Goal: Find specific fact: Find specific fact

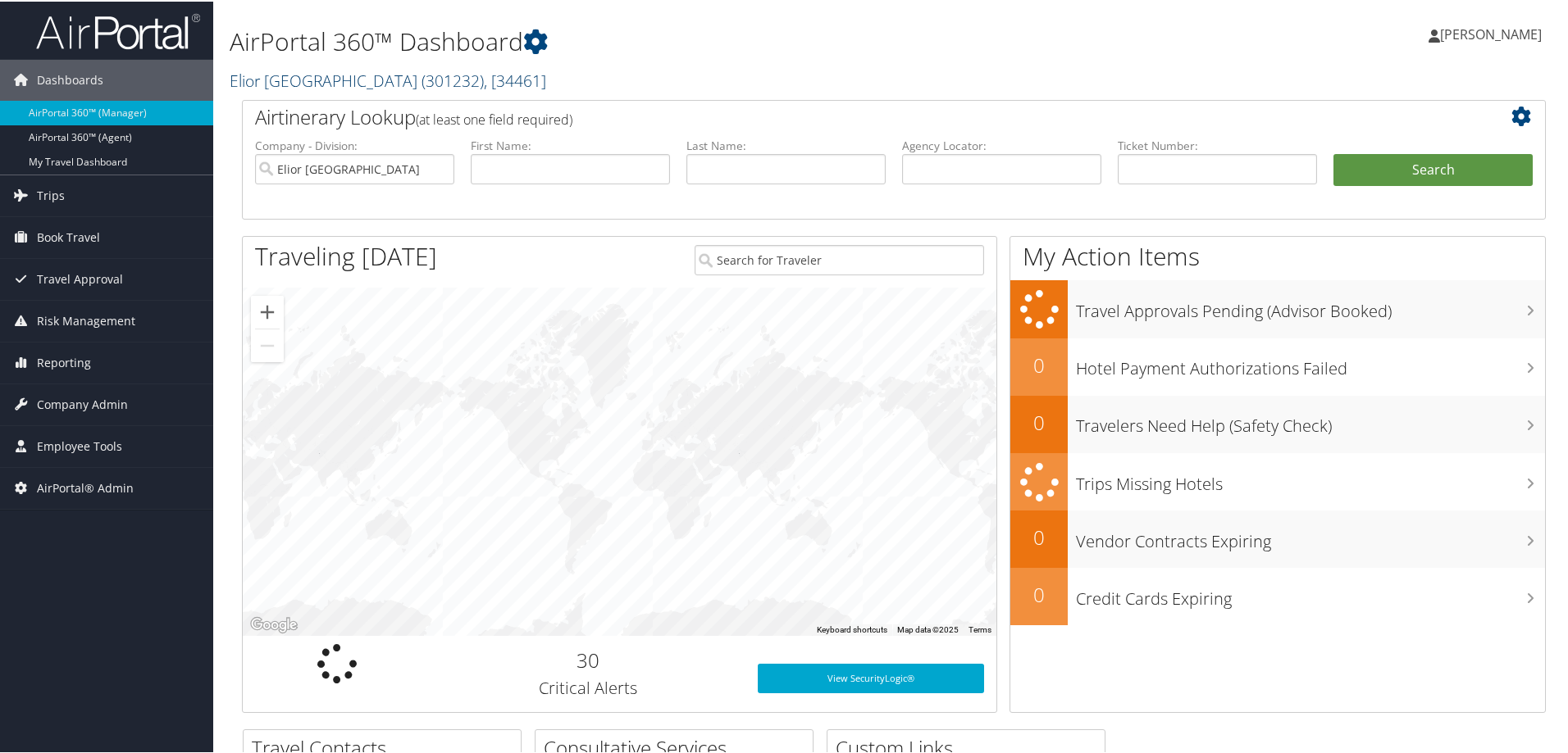
click at [422, 72] on span "( 301232 )" at bounding box center [453, 79] width 62 height 22
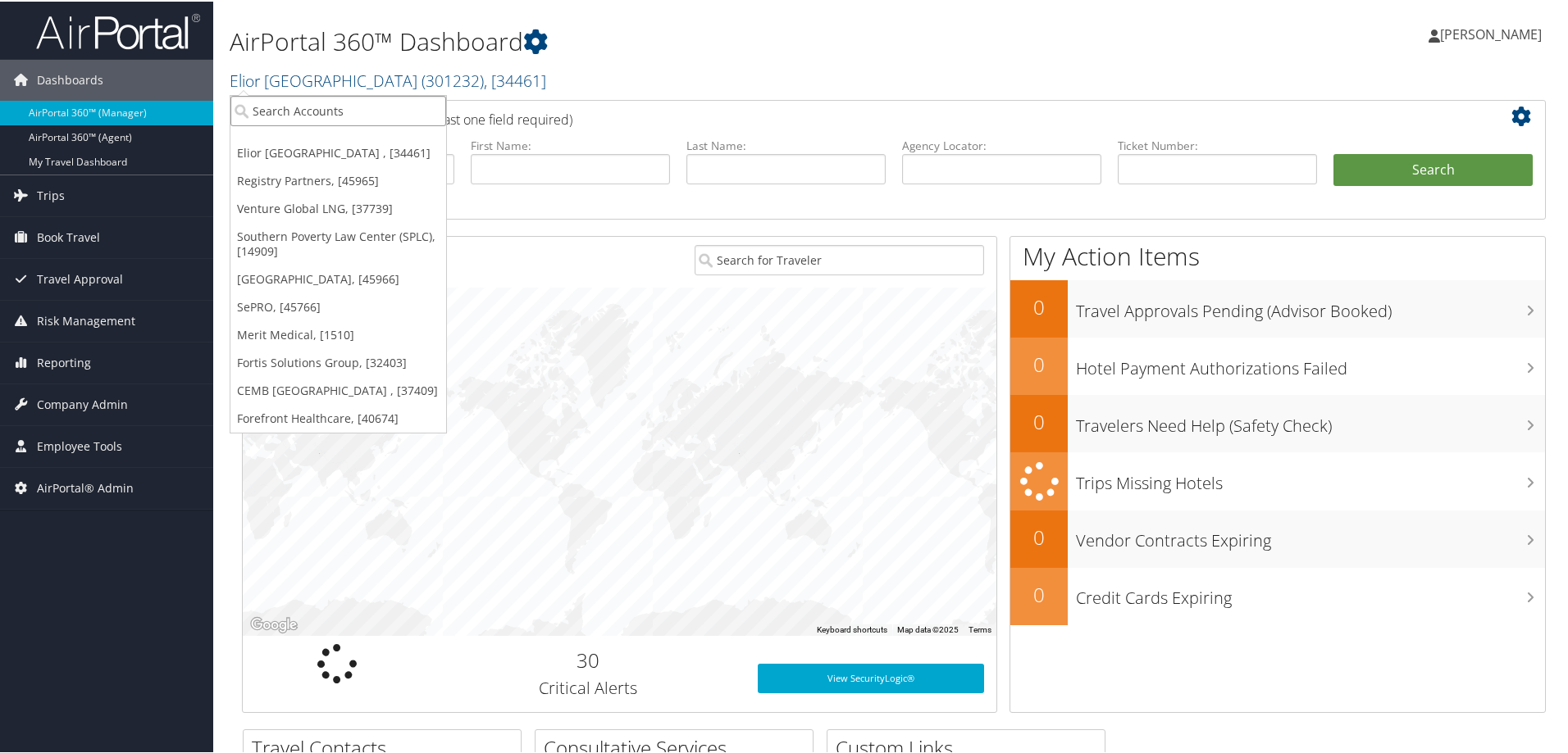
click at [332, 110] on input "search" at bounding box center [338, 109] width 216 height 30
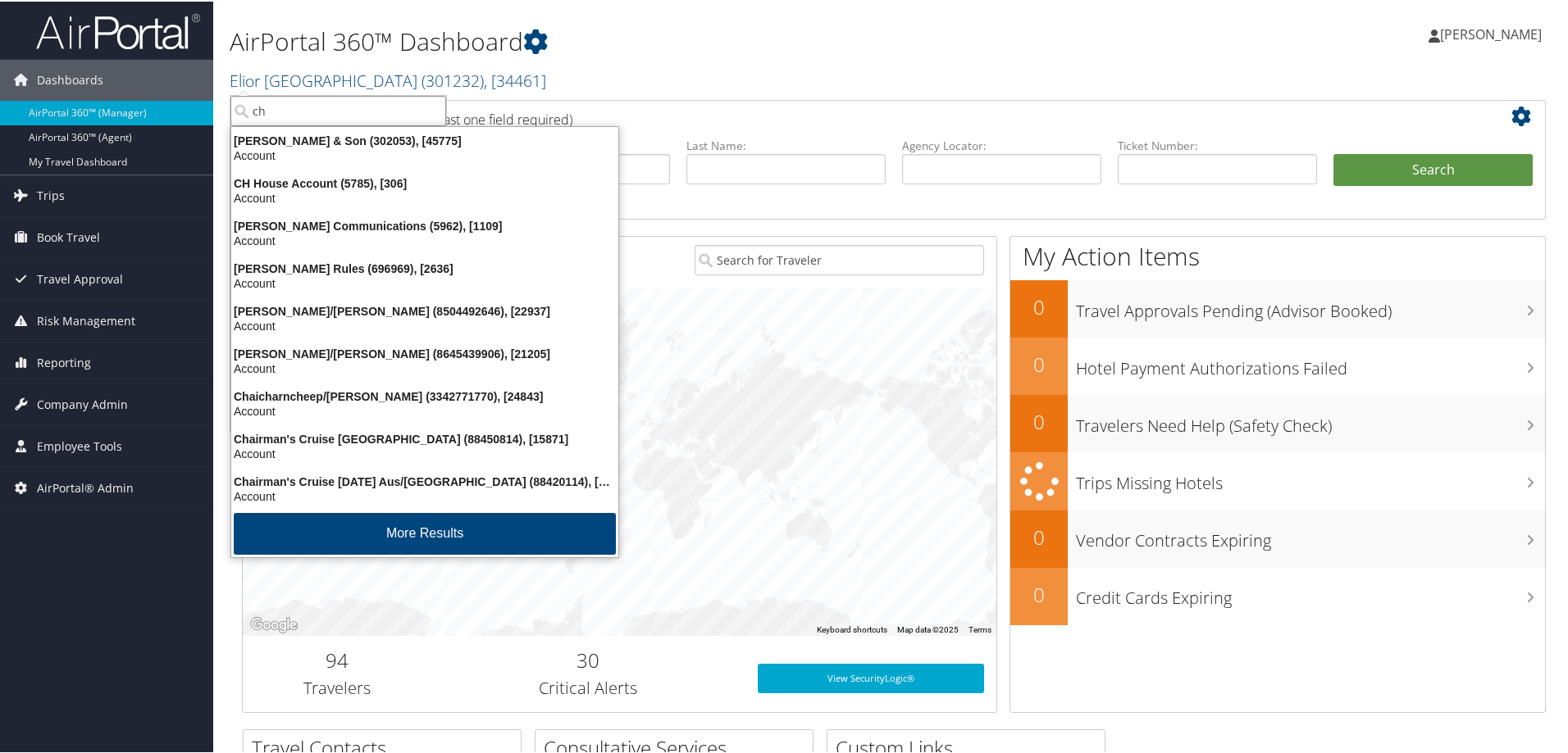
type input "chg"
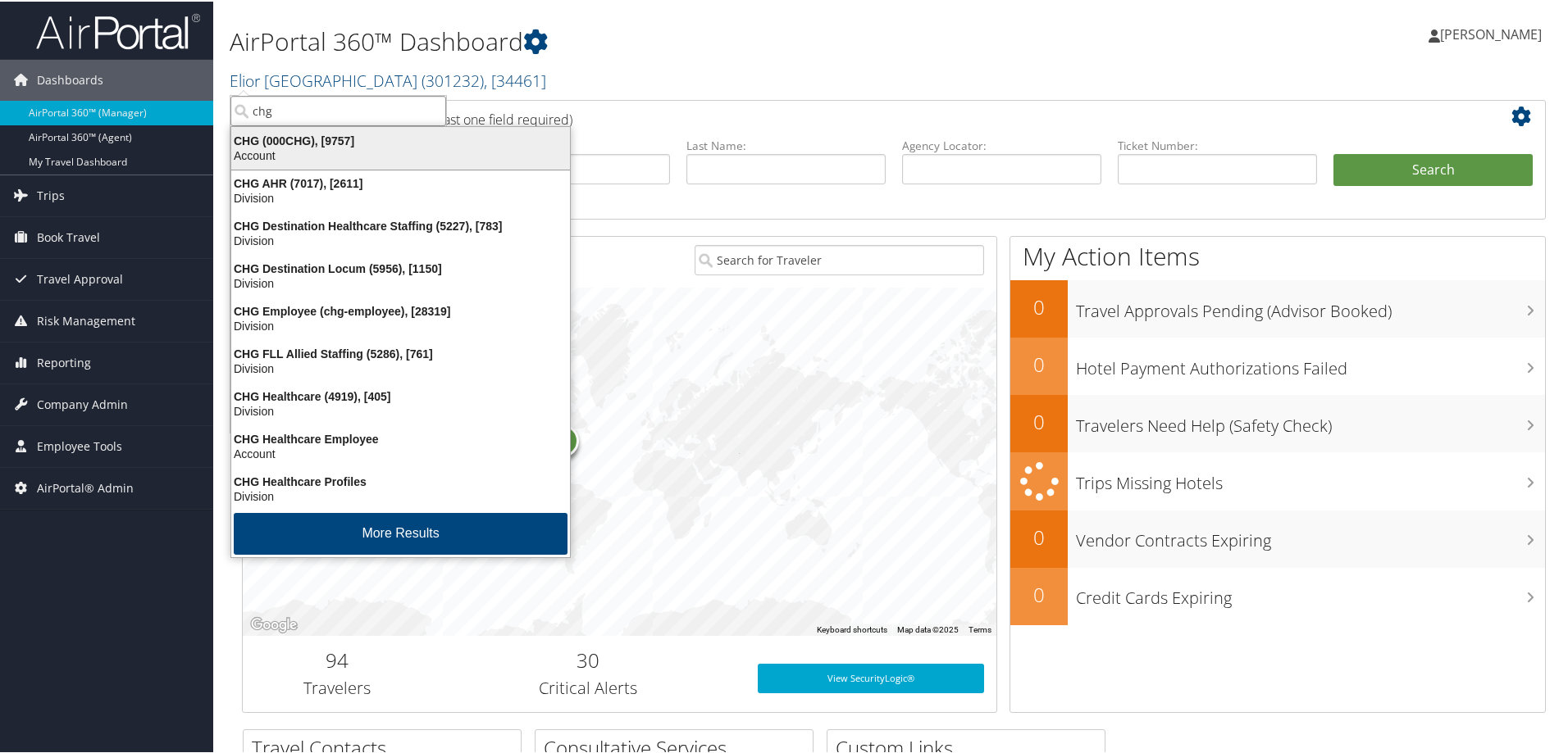
click at [271, 141] on div "CHG (000CHG), [9757]" at bounding box center [400, 139] width 358 height 15
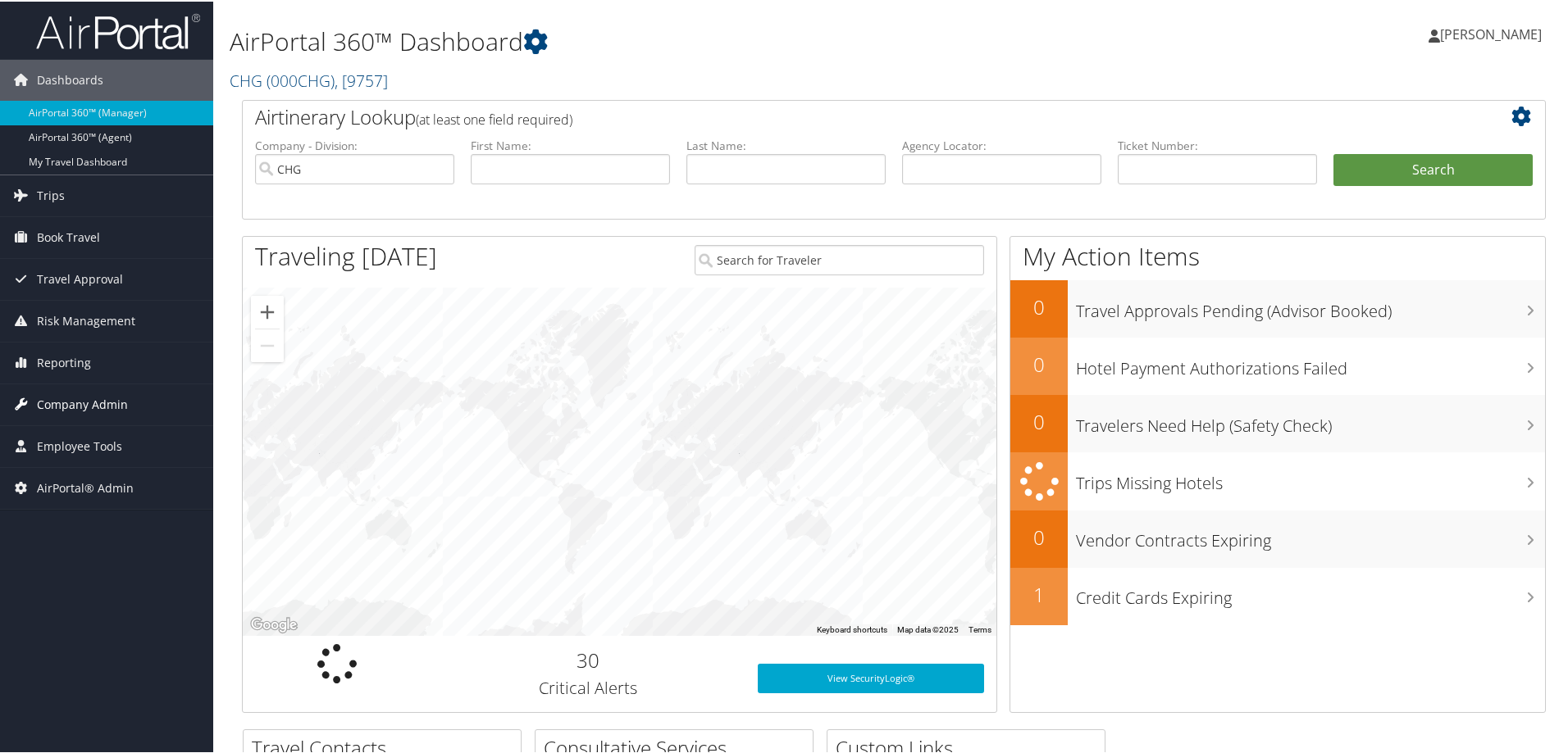
click at [66, 404] on span "Company Admin" at bounding box center [82, 403] width 91 height 41
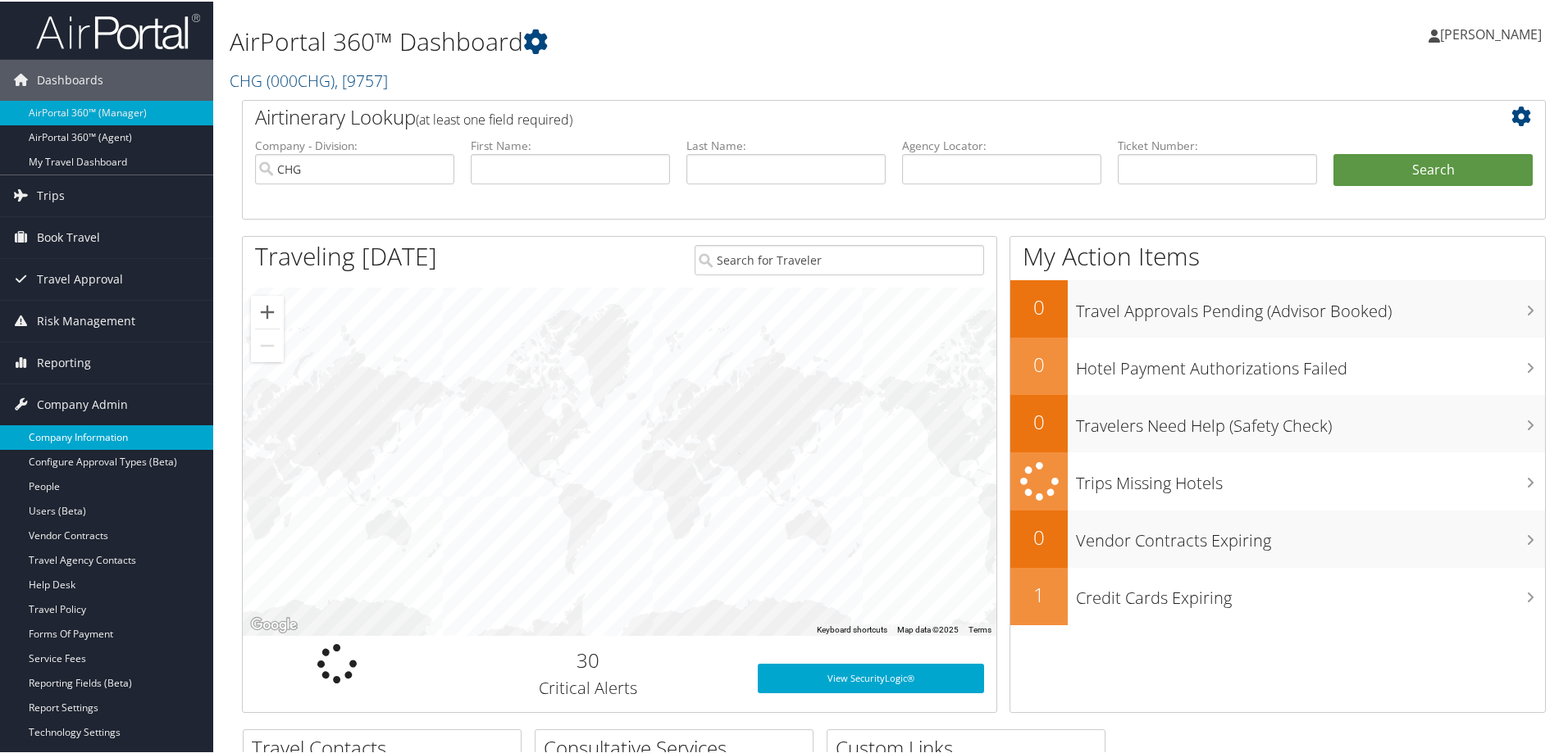
click at [64, 442] on link "Company Information" at bounding box center [106, 435] width 213 height 24
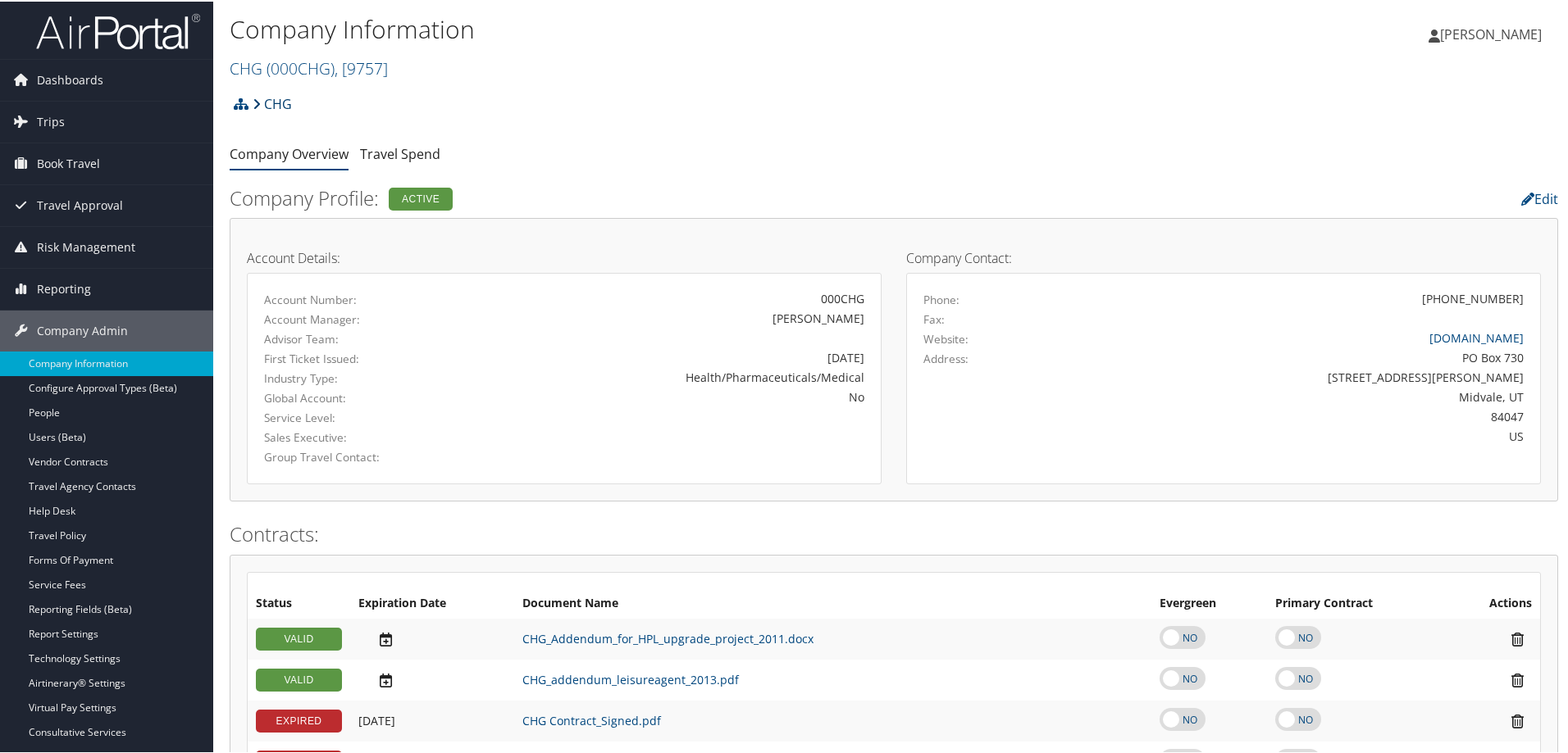
click at [278, 105] on link "CHG" at bounding box center [272, 102] width 39 height 33
drag, startPoint x: 262, startPoint y: 298, endPoint x: 875, endPoint y: 293, distance: 613.0
click at [875, 293] on div "Account Number: 000CHG Account Manager: Dallas Stewart Advisor Team: First Tick…" at bounding box center [564, 376] width 634 height 212
click at [246, 66] on link "CHG ( 000CHG ) , [ 9757 ]" at bounding box center [308, 66] width 158 height 22
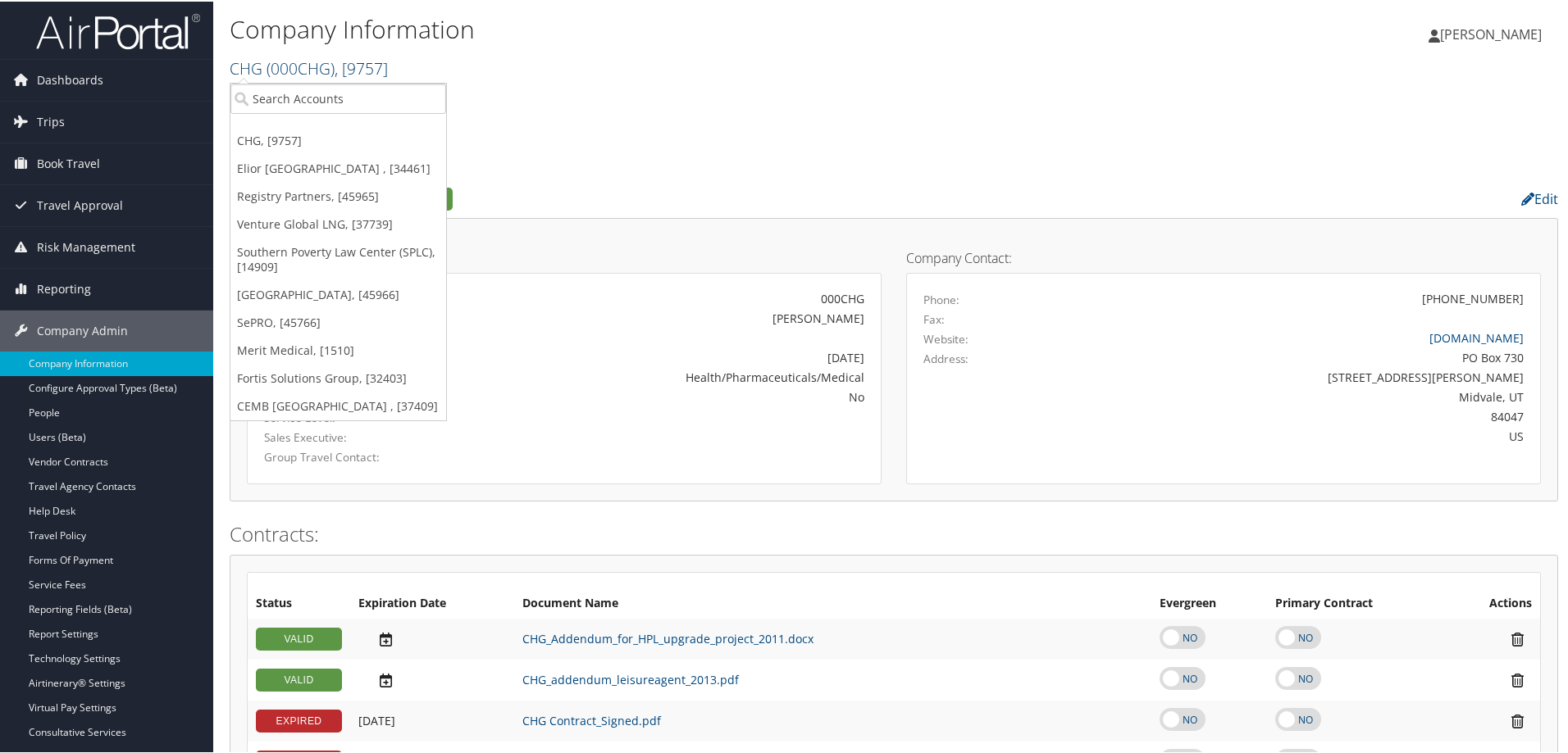
click at [362, 63] on span ", [ 9757 ]" at bounding box center [361, 66] width 54 height 22
click at [528, 103] on div "CHG Account Structure CHG (000CHG) ACTIVE Create Child CHG Healthcare (4919) AC…" at bounding box center [893, 107] width 1328 height 44
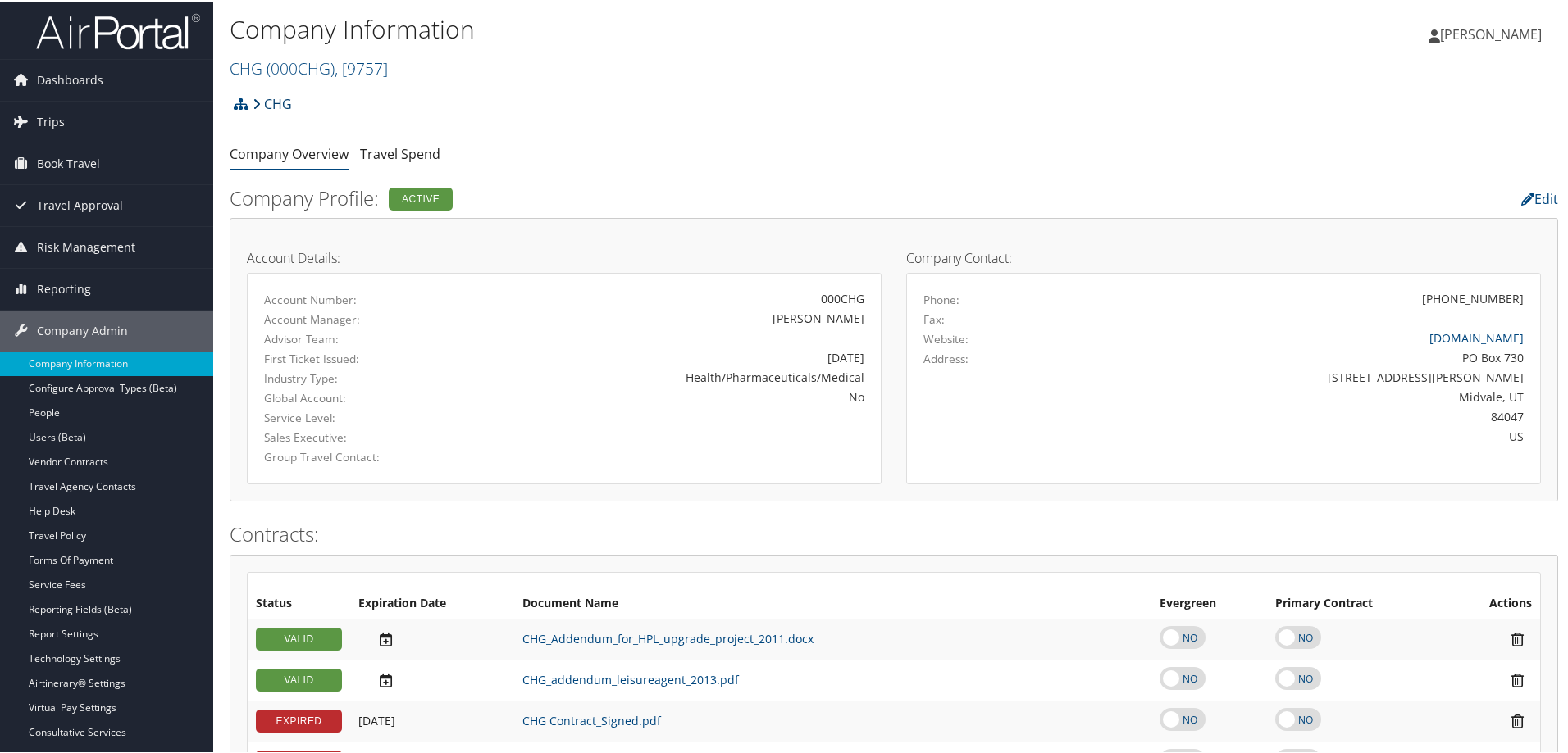
click at [271, 103] on link "CHG" at bounding box center [272, 102] width 39 height 33
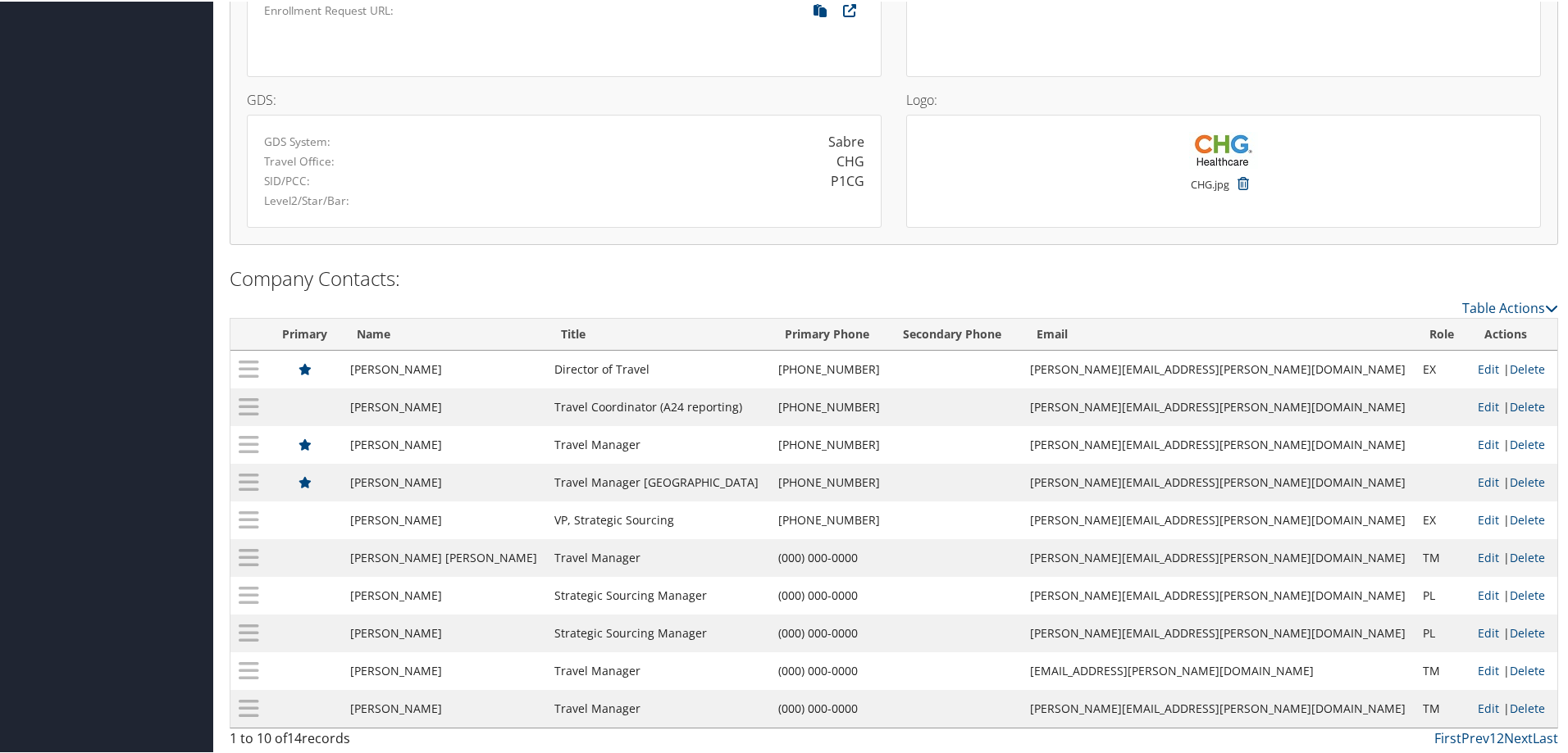
scroll to position [1567, 0]
drag, startPoint x: 341, startPoint y: 143, endPoint x: 865, endPoint y: 174, distance: 524.9
click at [865, 174] on div "GDS System: Sabre Travel Office: CHG SID/PCC: P1CG Level2/Star/Bar:" at bounding box center [564, 168] width 634 height 113
copy div "GDS System: Sabre Travel Office: CHG SID/PCC:"
